Goal: Navigation & Orientation: Find specific page/section

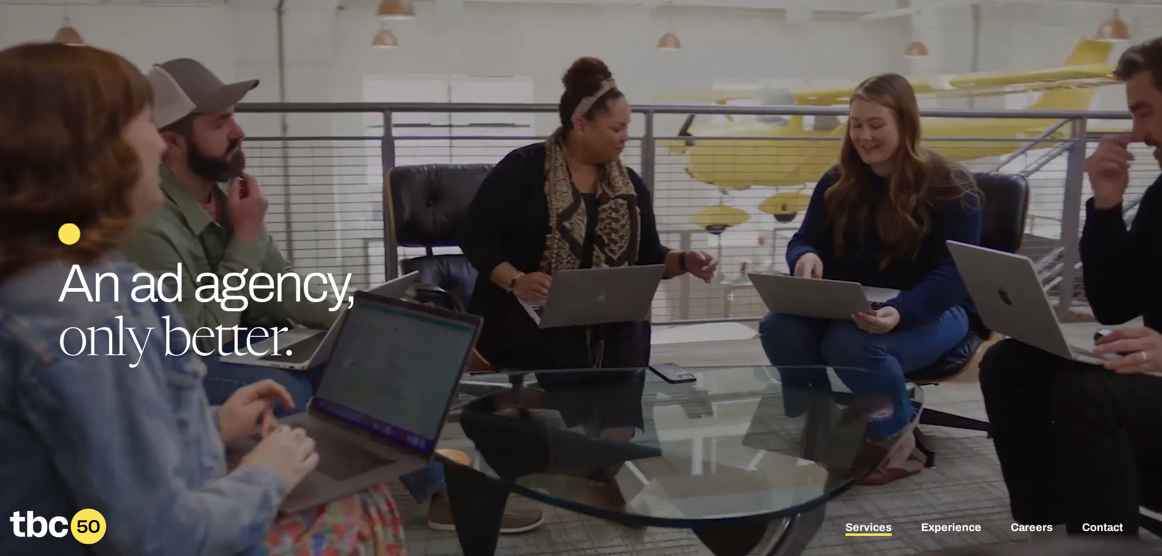
click at [870, 526] on link "Services" at bounding box center [868, 528] width 46 height 15
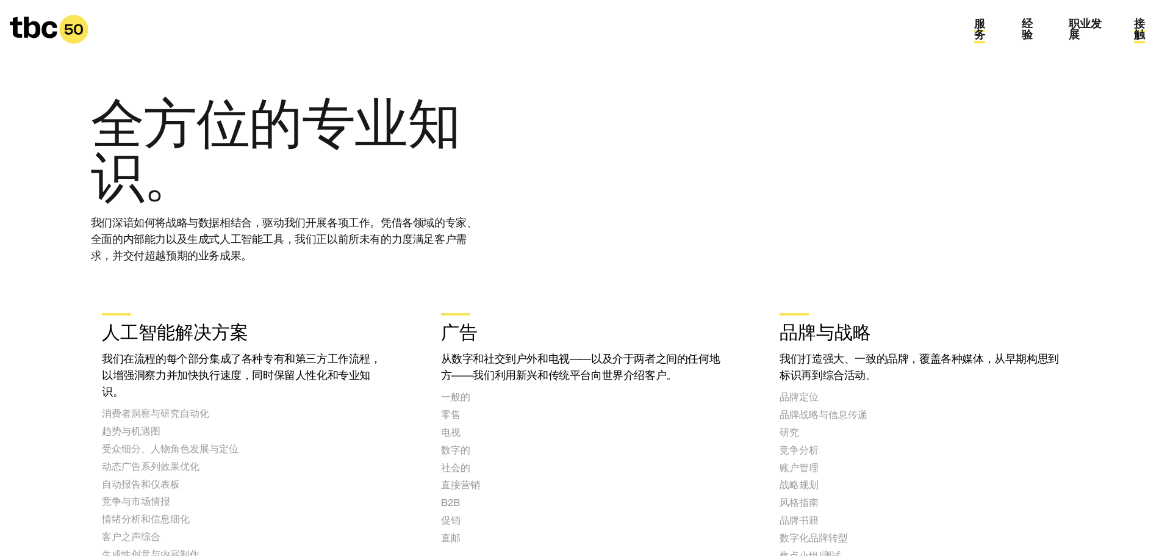
click at [1141, 35] on font "接触" at bounding box center [1139, 29] width 11 height 23
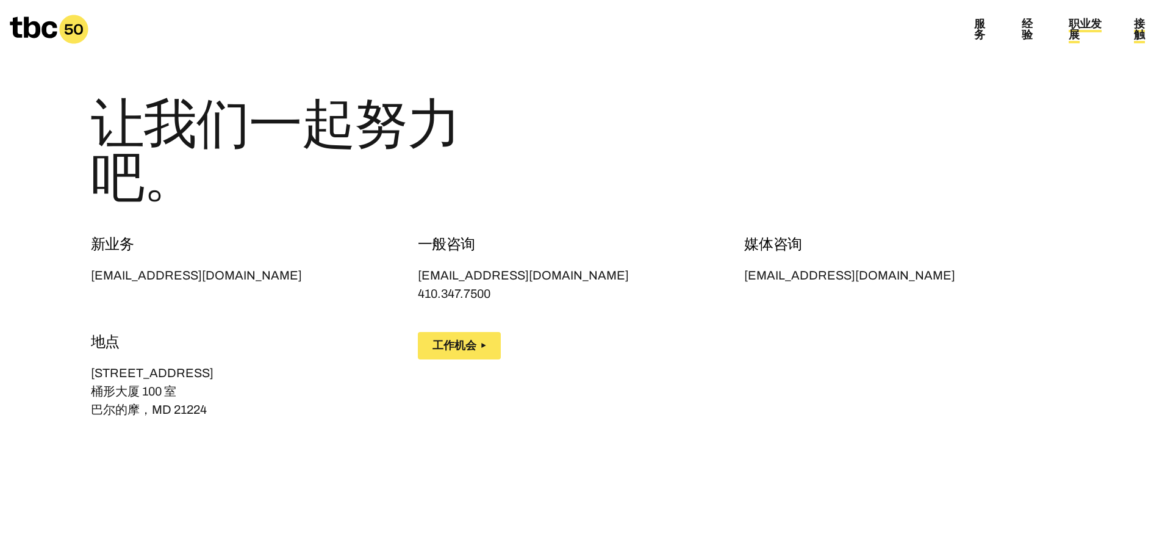
click at [1077, 26] on font "职业发展" at bounding box center [1085, 29] width 33 height 23
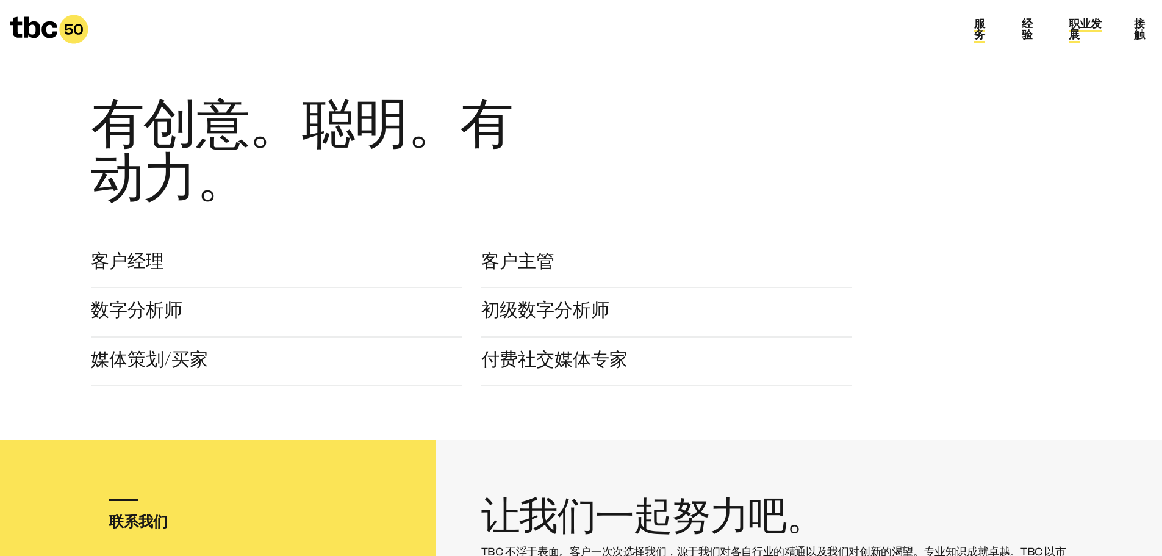
click at [981, 25] on font "服务" at bounding box center [979, 29] width 11 height 23
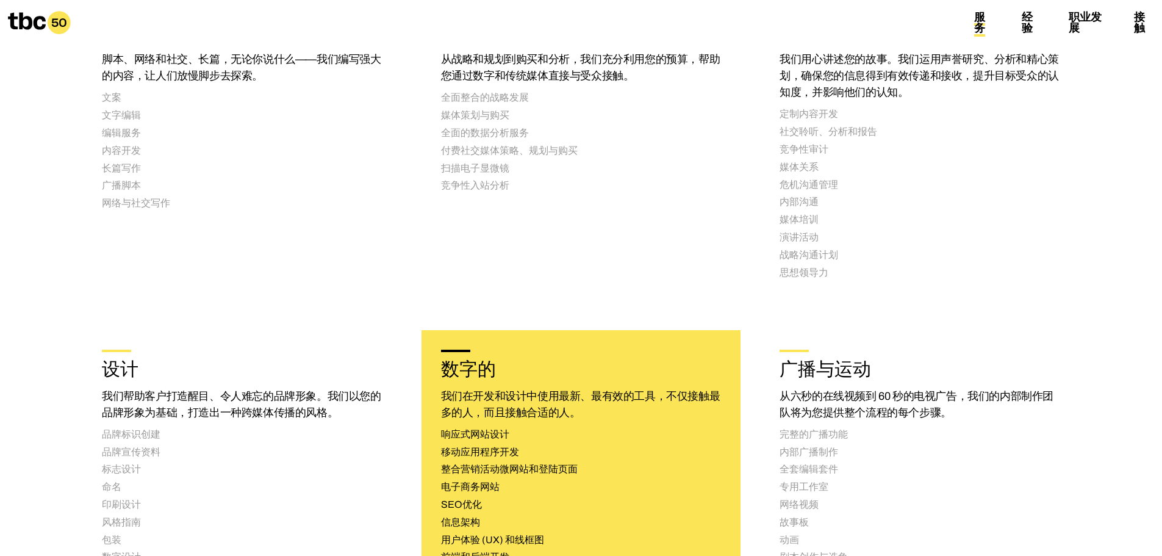
scroll to position [366, 0]
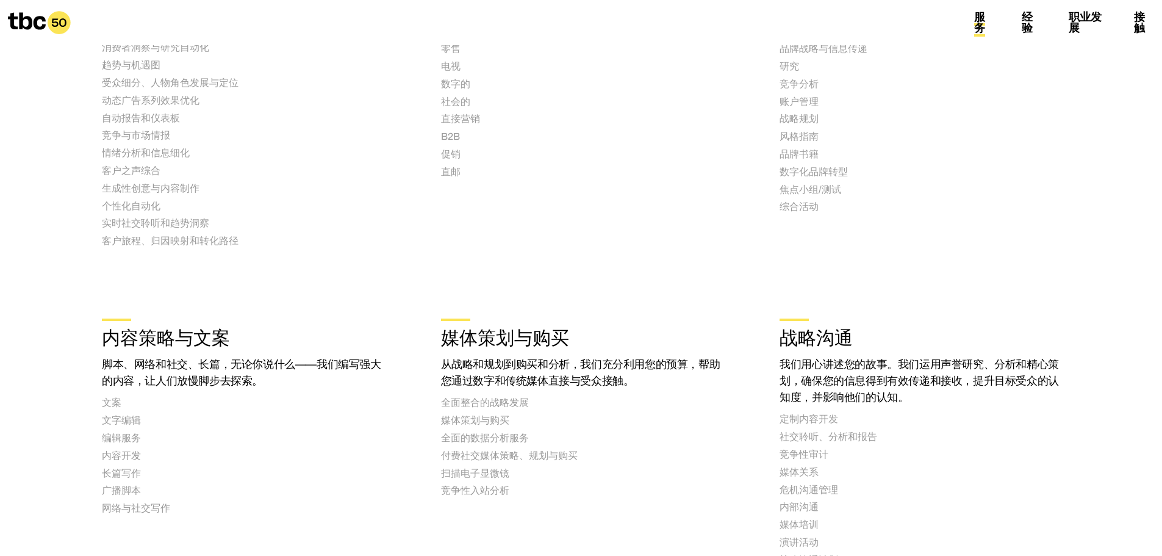
click at [24, 20] on icon at bounding box center [27, 20] width 38 height 17
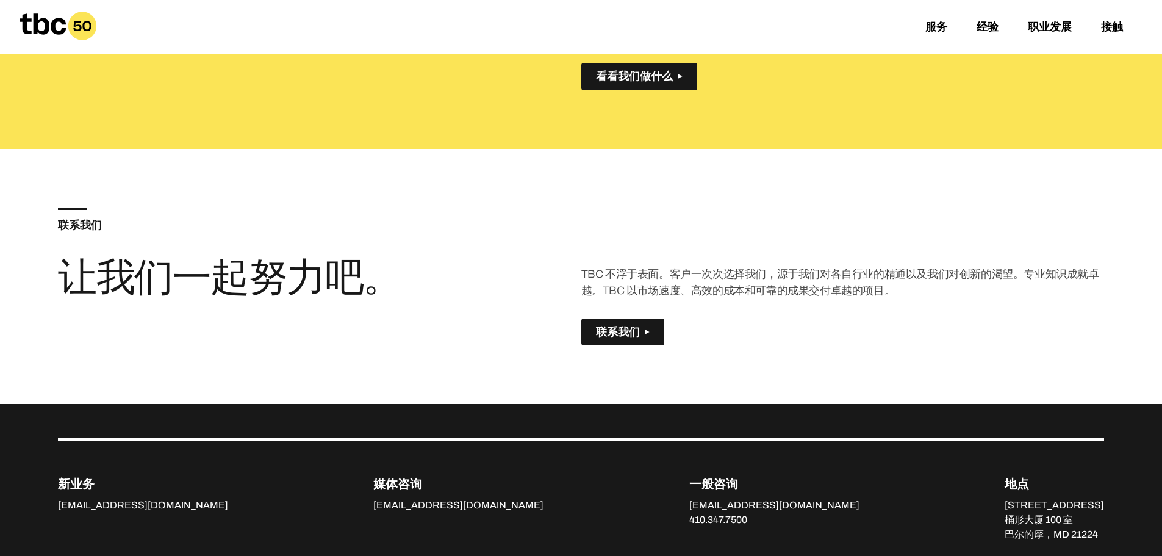
scroll to position [521, 0]
